Goal: Task Accomplishment & Management: Complete application form

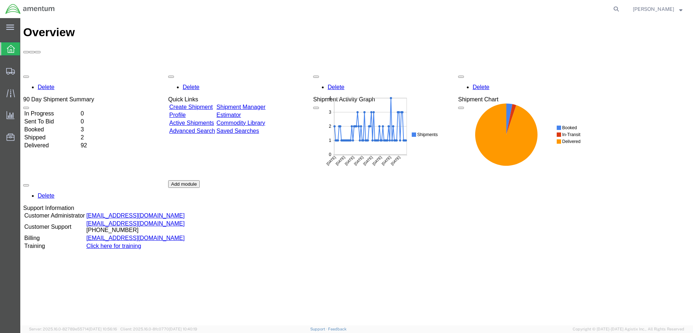
click at [64, 110] on td "In Progress" at bounding box center [51, 113] width 55 height 7
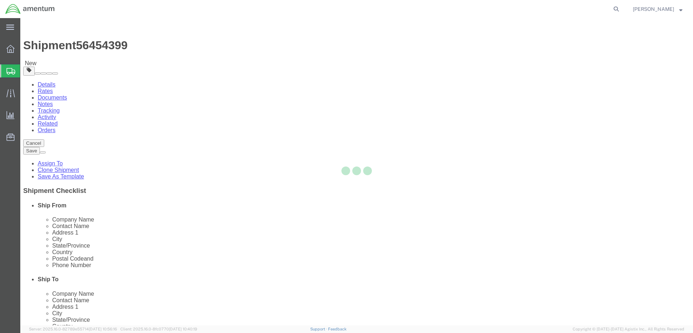
select select "42655"
select select
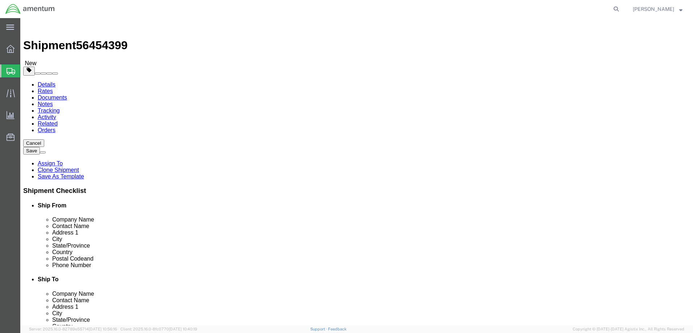
click input "text"
type input "R"
click input "Ship To Location / Contact Name : This field is required."
paste input "[PERSON_NAME]"
type input "[PERSON_NAME]"
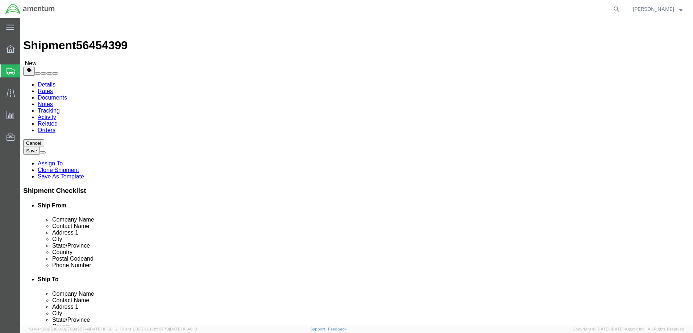
click input "text"
type input "[PHONE_NUMBER]"
click button "Rate Shipment"
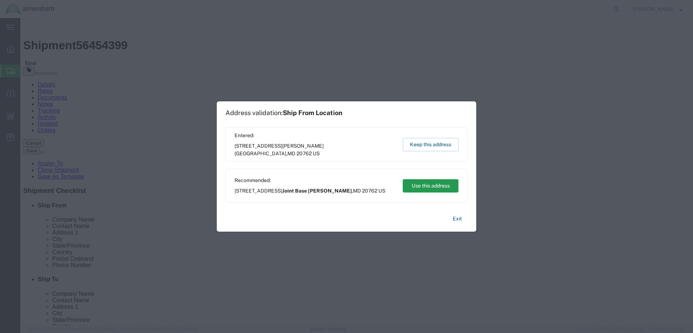
click at [424, 186] on button "Use this address" at bounding box center [431, 185] width 56 height 13
type input "Joint Base [PERSON_NAME]"
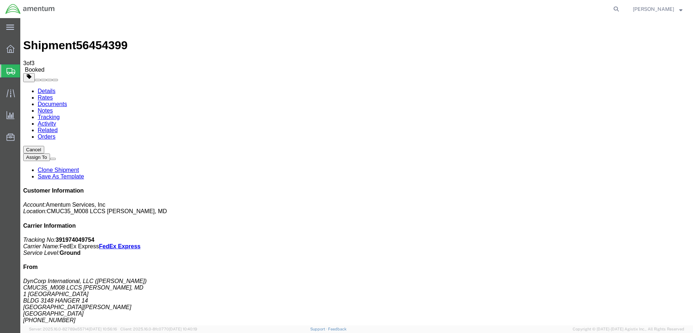
checkbox input "false"
